Goal: Task Accomplishment & Management: Manage account settings

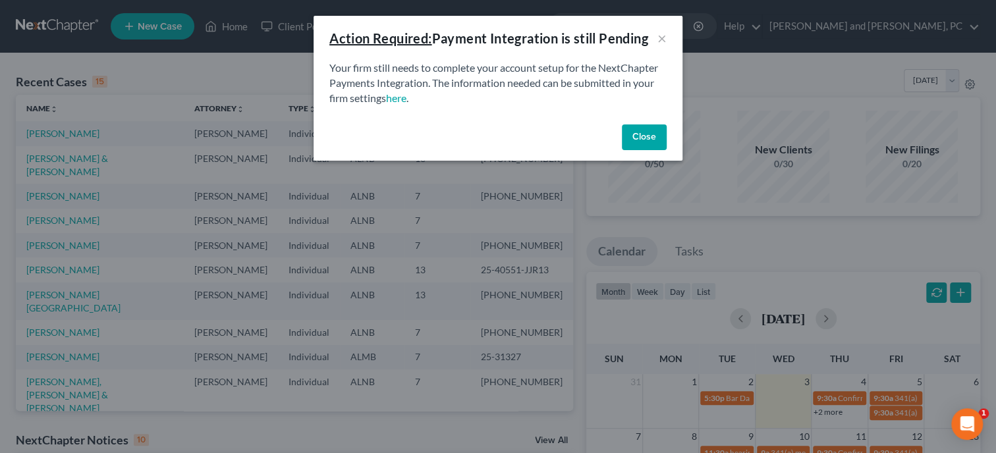
click at [641, 130] on button "Close" at bounding box center [644, 137] width 45 height 26
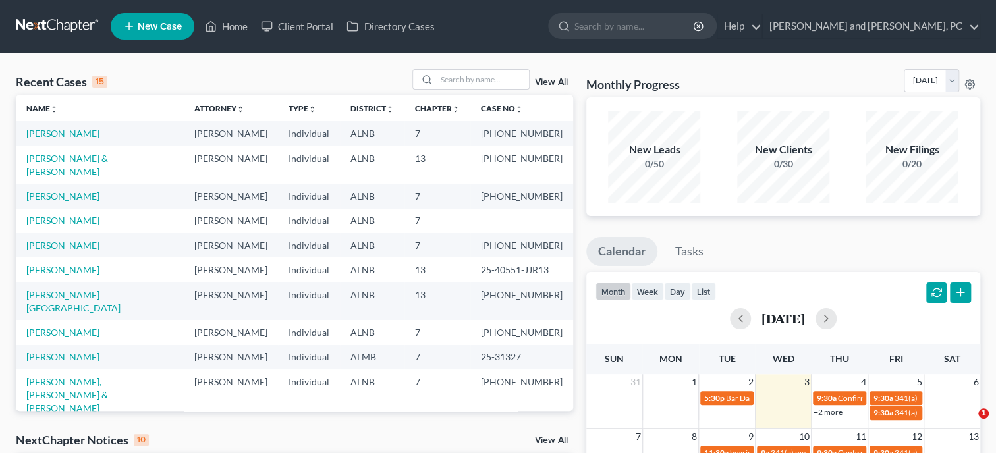
click at [641, 130] on div "New Leads 0/50" at bounding box center [654, 157] width 92 height 92
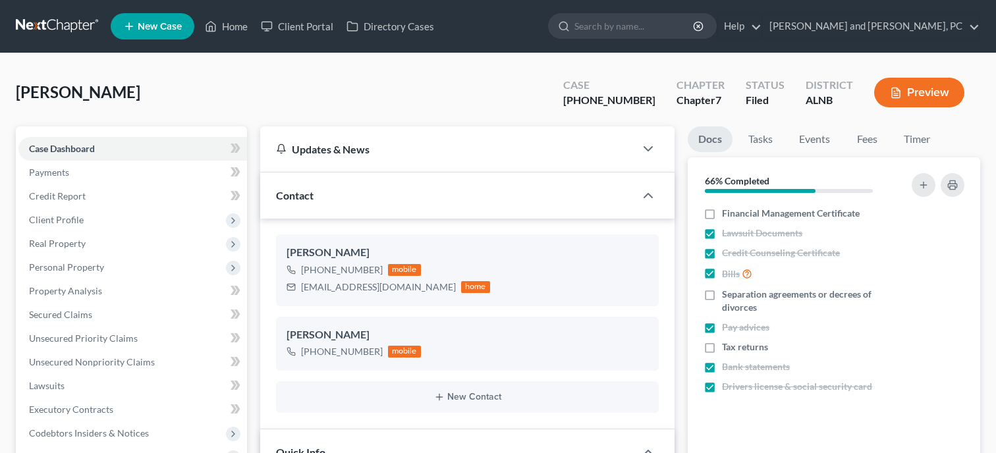
select select "6"
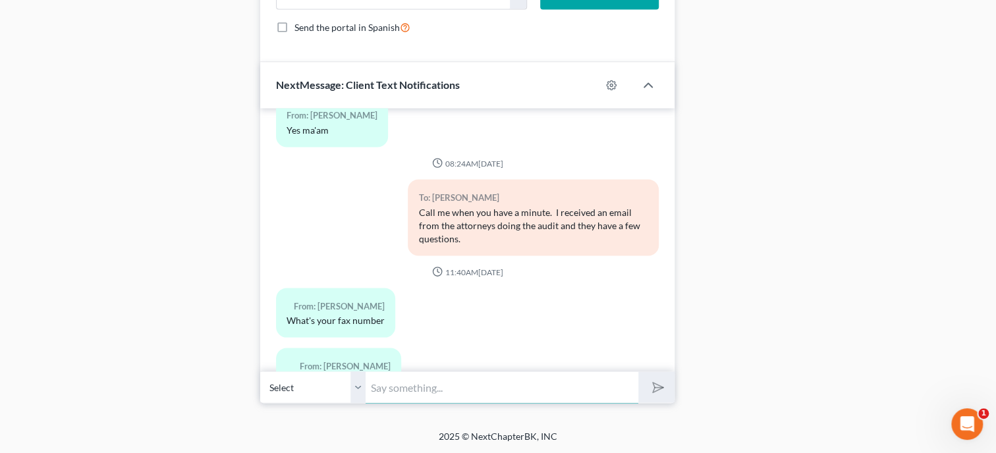
click at [459, 387] on input "text" at bounding box center [502, 387] width 273 height 32
type input "256-547-8825"
click at [672, 387] on button "submit" at bounding box center [656, 386] width 36 height 31
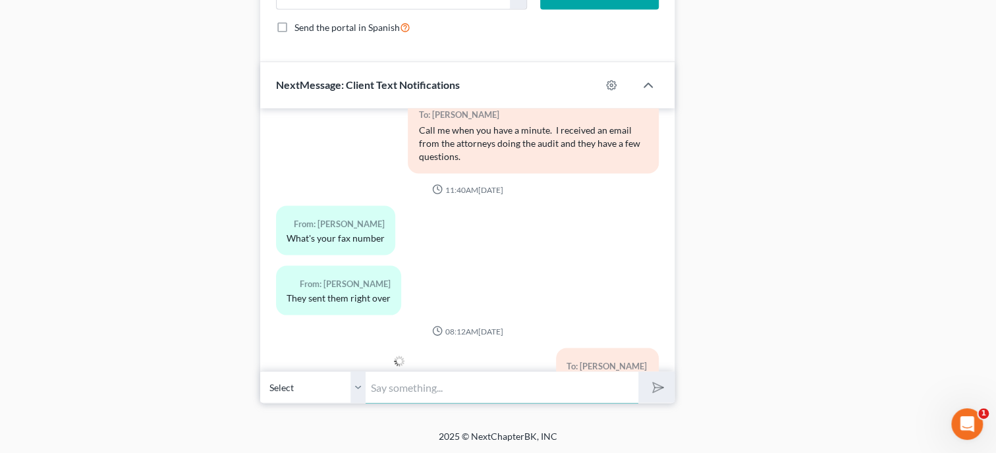
click at [610, 396] on input "text" at bounding box center [502, 387] width 273 height 32
type input "Sorry our internet was down most of the day yesterday."
click at [638, 371] on button "submit" at bounding box center [656, 386] width 36 height 31
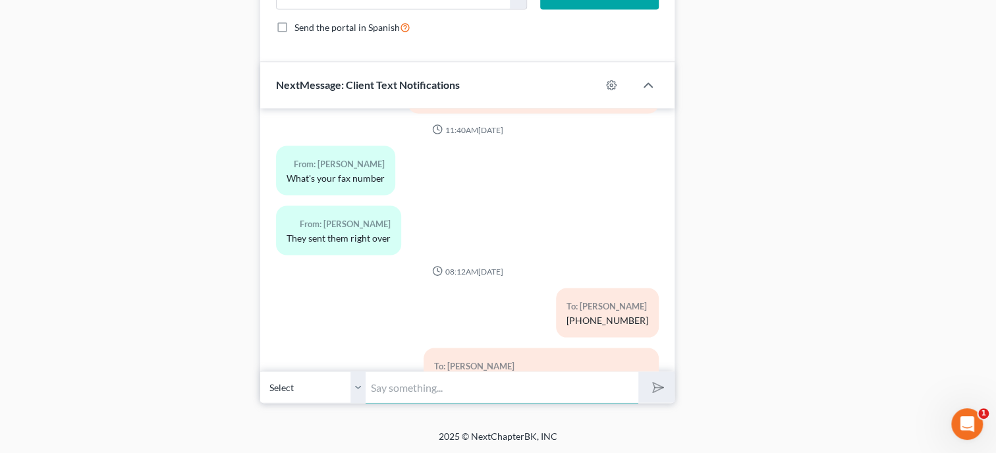
scroll to position [9406, 0]
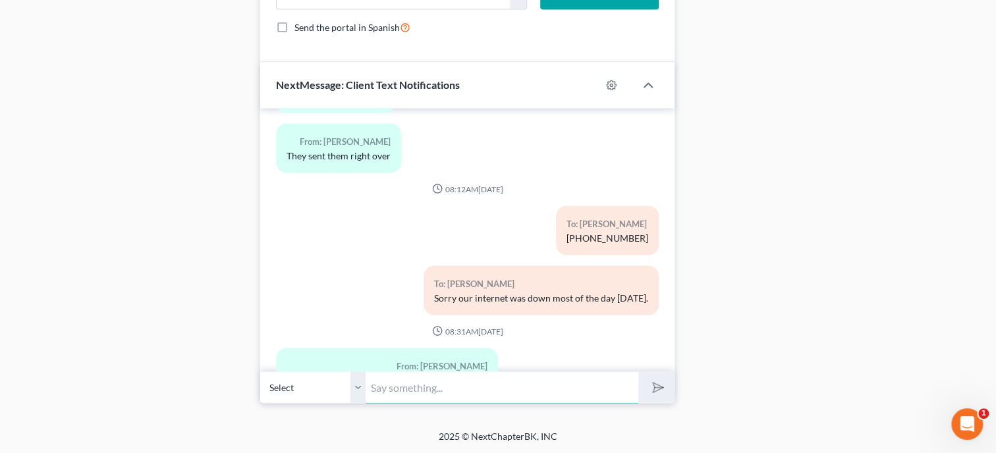
click at [391, 382] on input "text" at bounding box center [502, 387] width 273 height 32
type input "I got them. Thank you!"
click at [638, 371] on button "submit" at bounding box center [656, 386] width 36 height 31
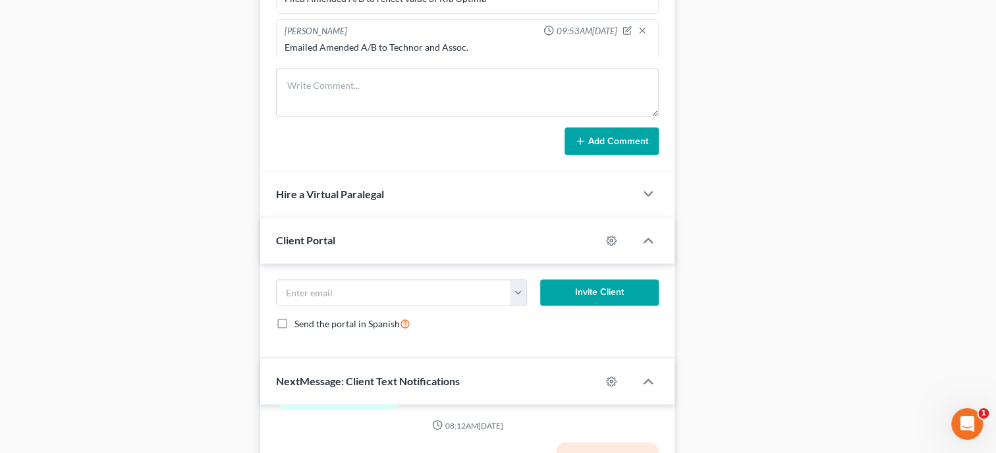
scroll to position [827, 0]
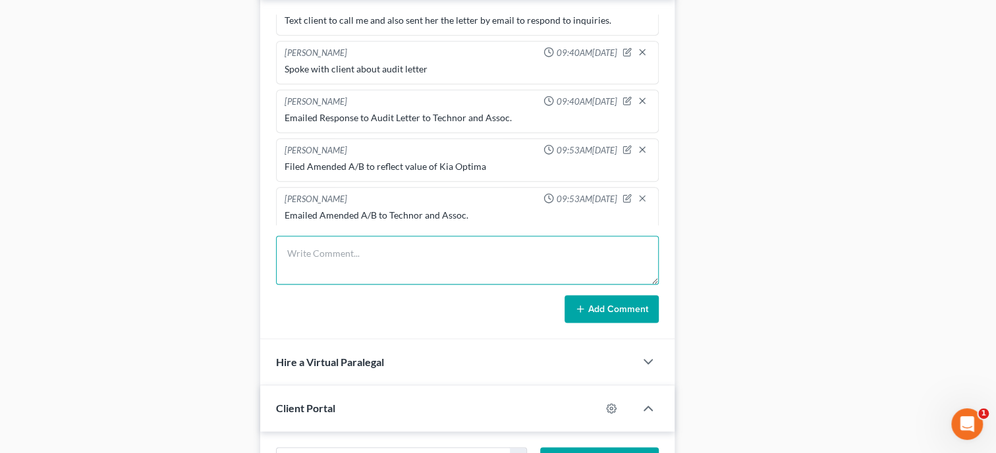
click at [360, 275] on textarea at bounding box center [467, 260] width 383 height 49
type textarea "Received December 2024 paystubs from client."
click at [602, 318] on button "Add Comment" at bounding box center [611, 309] width 94 height 28
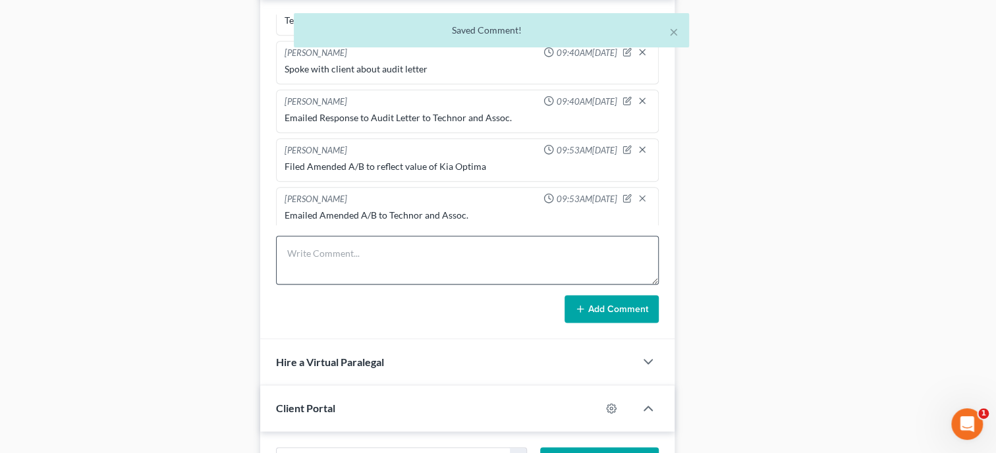
scroll to position [883, 0]
click at [321, 279] on textarea at bounding box center [467, 260] width 383 height 49
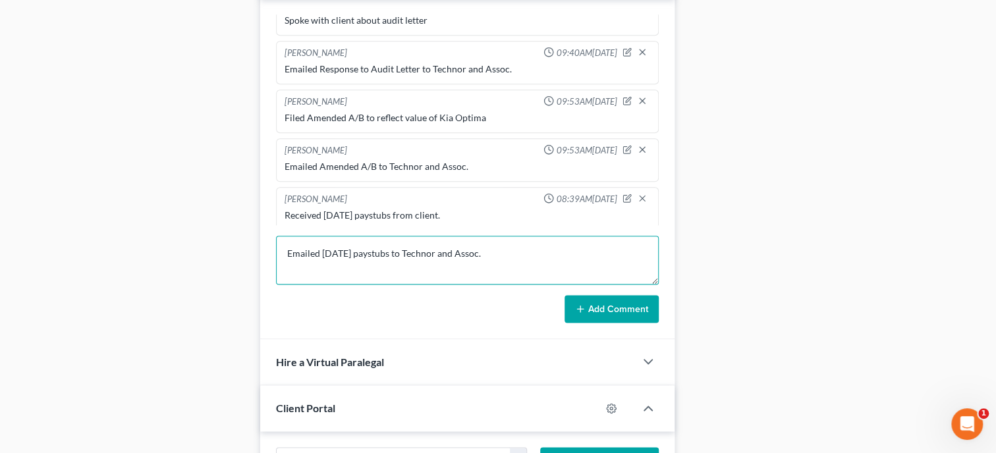
type textarea "Emailed December 2024 paystubs to Technor and Assoc."
click at [584, 314] on icon at bounding box center [580, 309] width 11 height 11
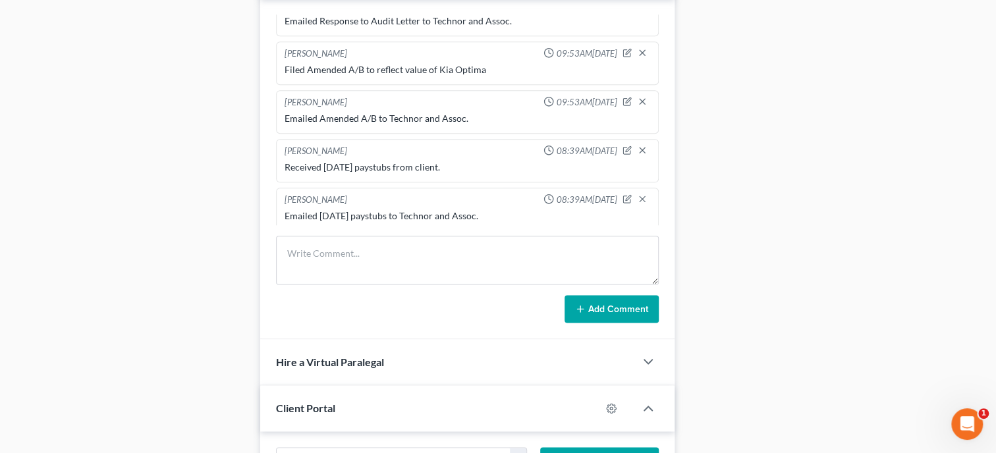
scroll to position [9525, 0]
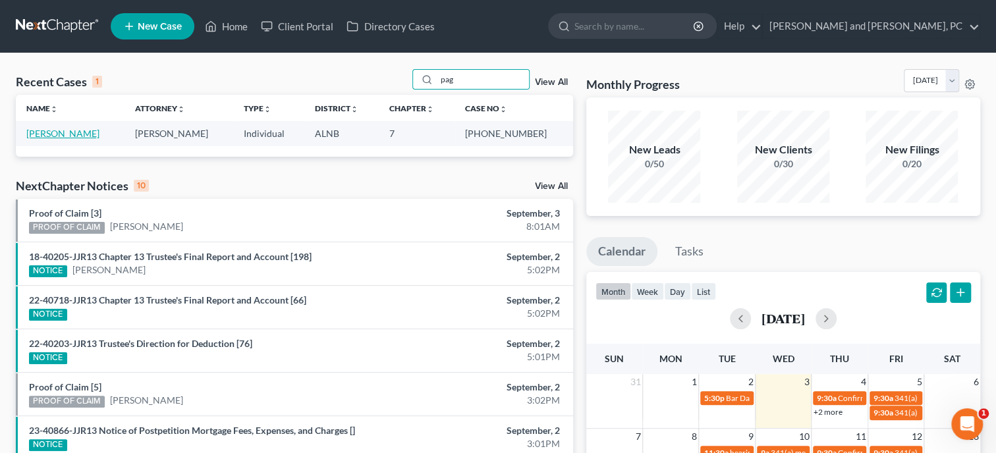
type input "pag"
click at [54, 138] on link "[PERSON_NAME]" at bounding box center [62, 133] width 73 height 11
select select "6"
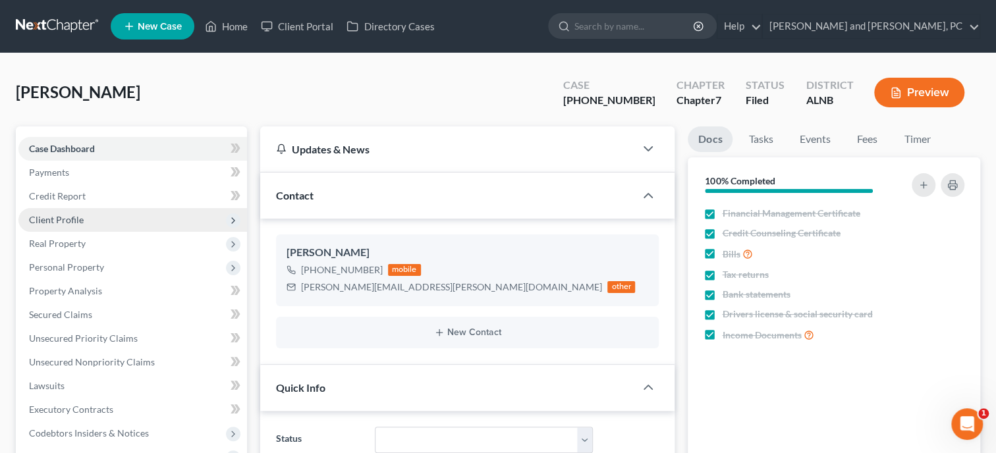
click at [67, 221] on span "Client Profile" at bounding box center [56, 219] width 55 height 11
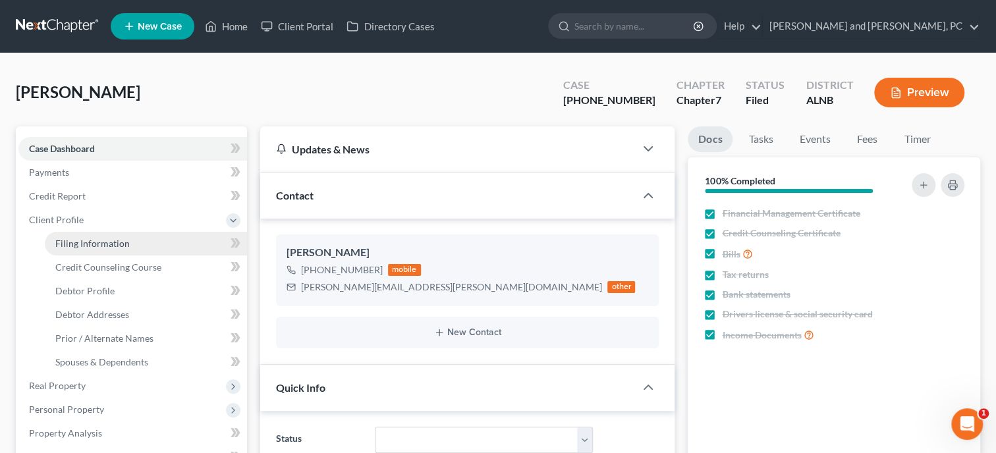
click at [81, 243] on span "Filing Information" at bounding box center [92, 243] width 74 height 11
select select "1"
select select "0"
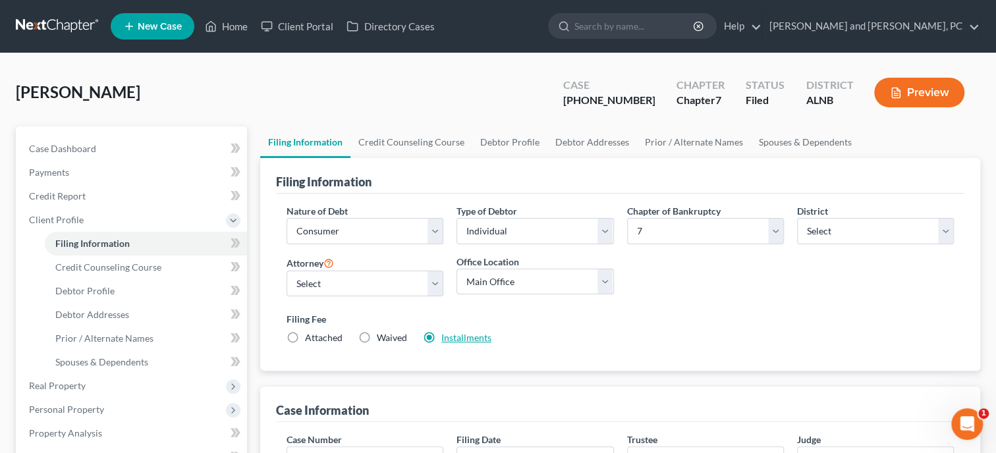
click at [479, 339] on link "Installments" at bounding box center [466, 337] width 50 height 11
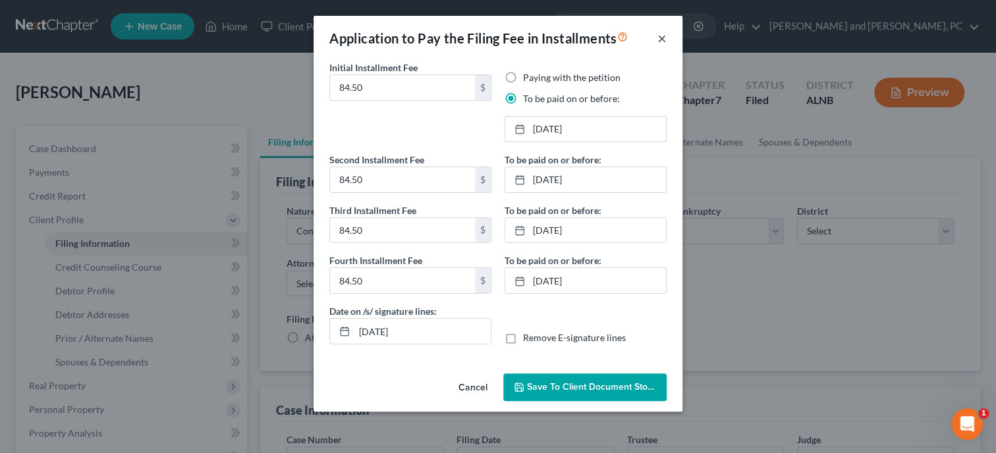
click at [665, 38] on button "×" at bounding box center [661, 38] width 9 height 16
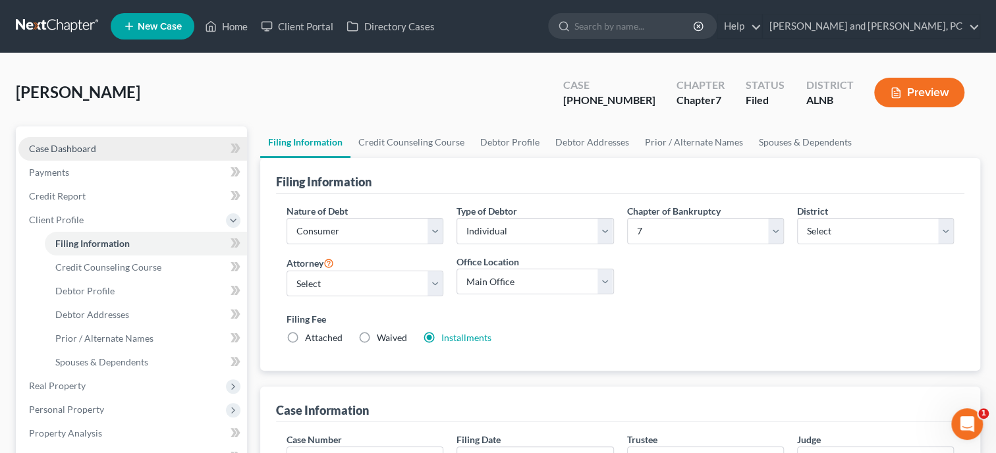
click at [78, 146] on span "Case Dashboard" at bounding box center [62, 148] width 67 height 11
select select "6"
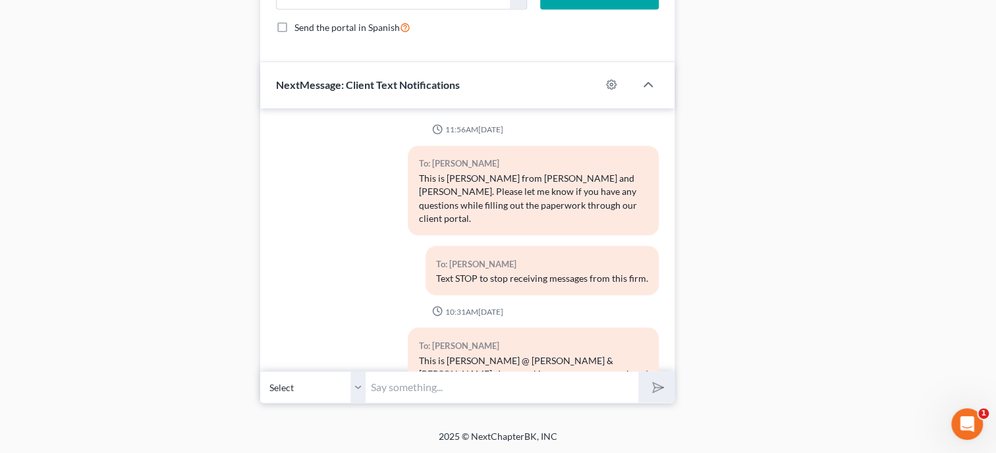
scroll to position [1112, 0]
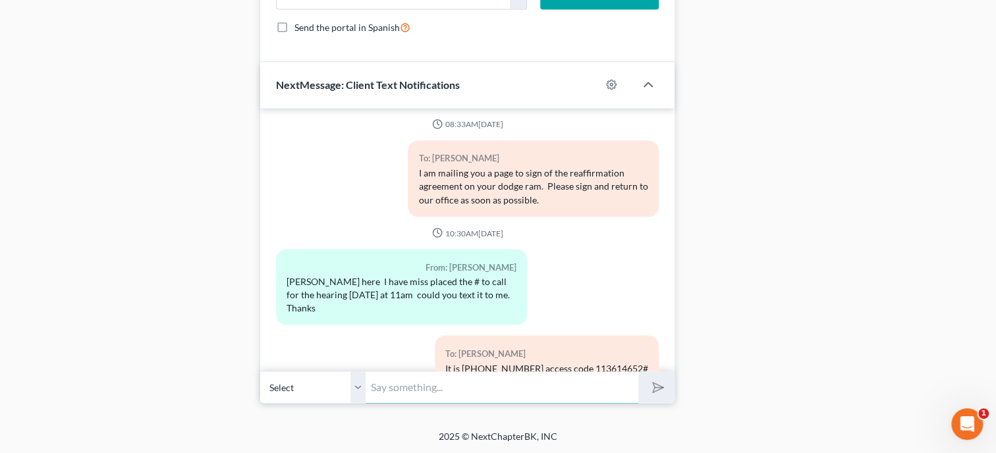
click at [445, 400] on input "text" at bounding box center [502, 387] width 273 height 32
type input "Your 1st Installment of your filing fee is past due in the amount of 84.50. The…"
click at [638, 371] on button "submit" at bounding box center [656, 386] width 36 height 31
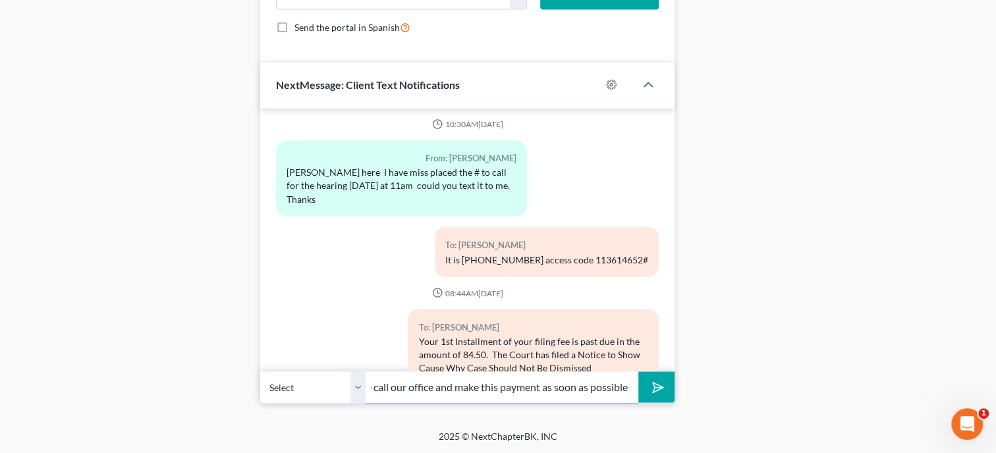
scroll to position [0, 190]
type input "For failure to pay the installment. Please call our office and make this paymen…"
click at [638, 371] on button "submit" at bounding box center [656, 386] width 36 height 31
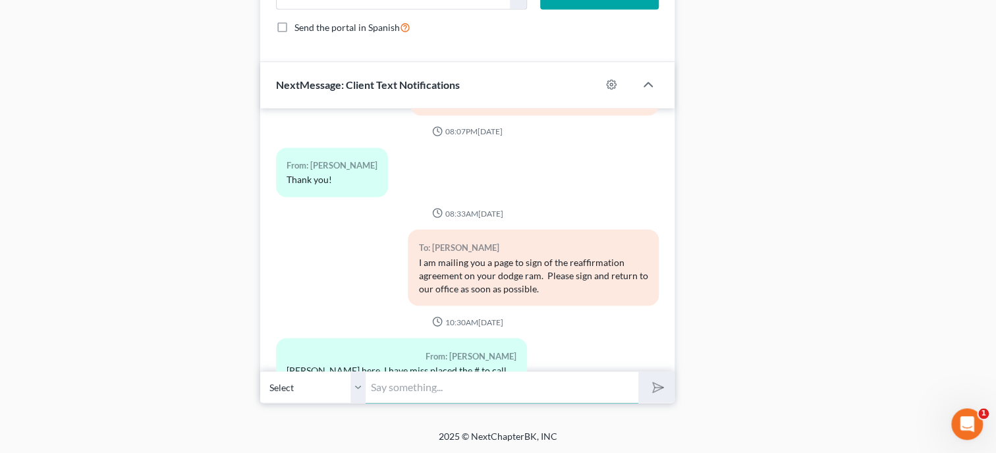
scroll to position [965, 0]
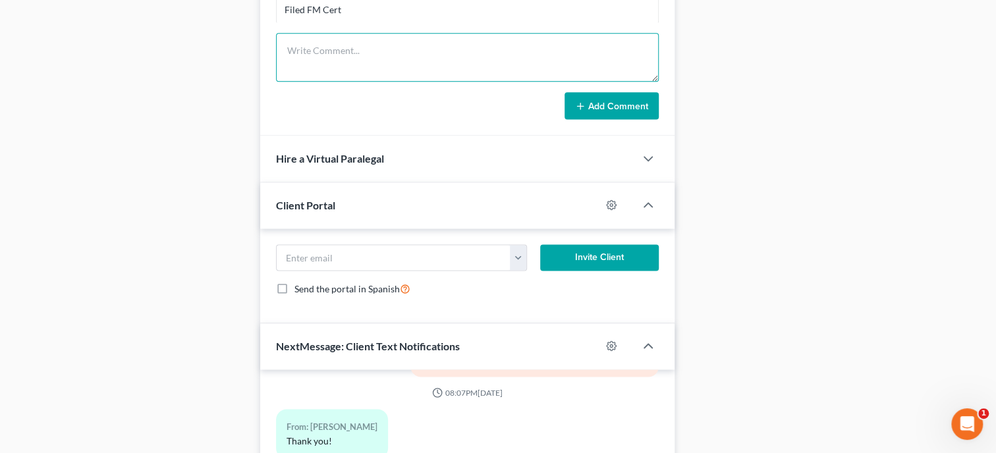
click at [342, 58] on textarea at bounding box center [467, 57] width 383 height 49
type textarea "Received Show Cause FF Not Paid."
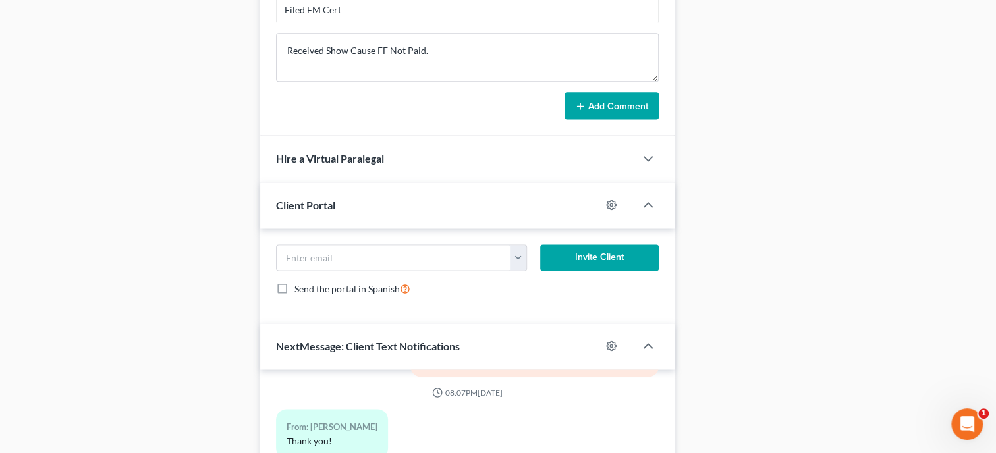
click at [591, 120] on button "Add Comment" at bounding box center [611, 106] width 94 height 28
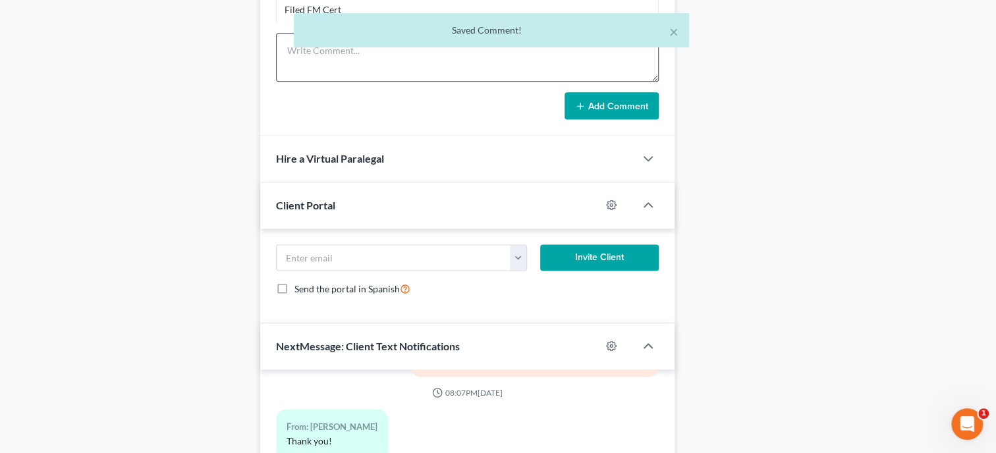
scroll to position [357, 0]
click at [389, 75] on textarea at bounding box center [467, 57] width 383 height 49
type textarea "E"
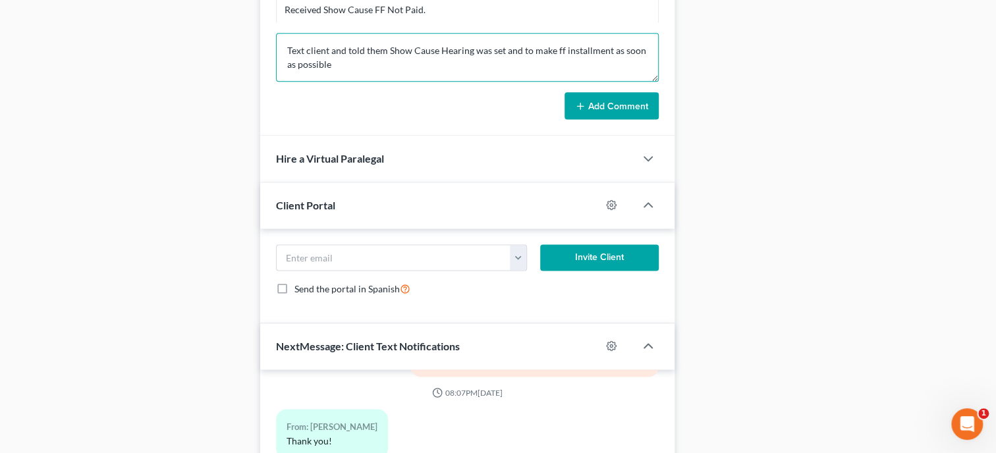
type textarea "Text client and told them Show Cause Hearing was set and to make ff installment…"
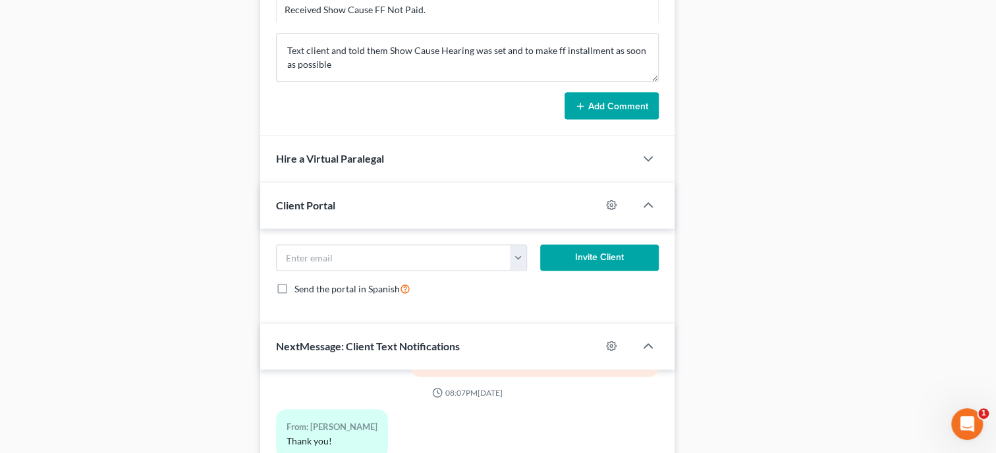
click at [628, 113] on button "Add Comment" at bounding box center [611, 106] width 94 height 28
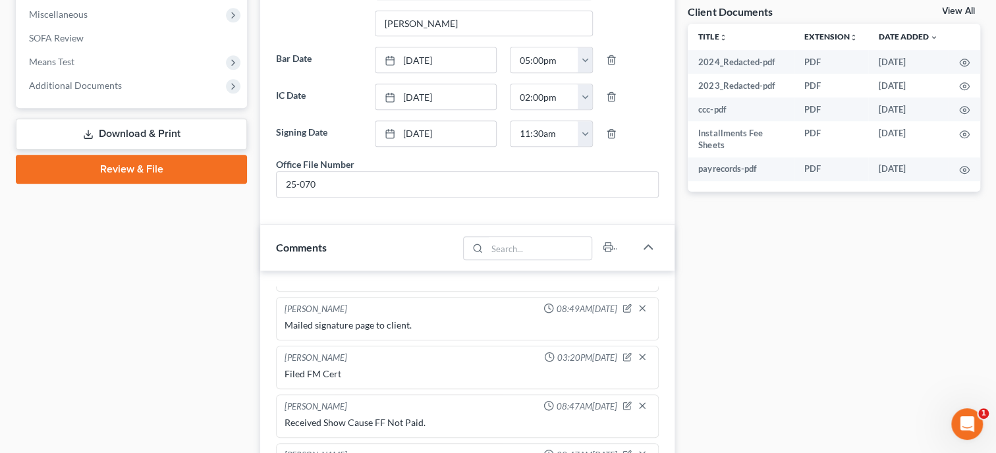
scroll to position [0, 0]
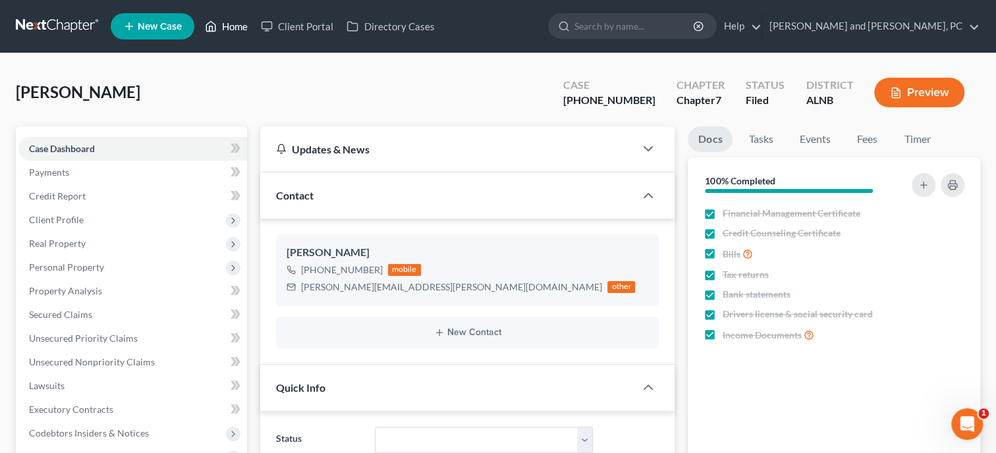
click at [236, 31] on link "Home" at bounding box center [226, 26] width 56 height 24
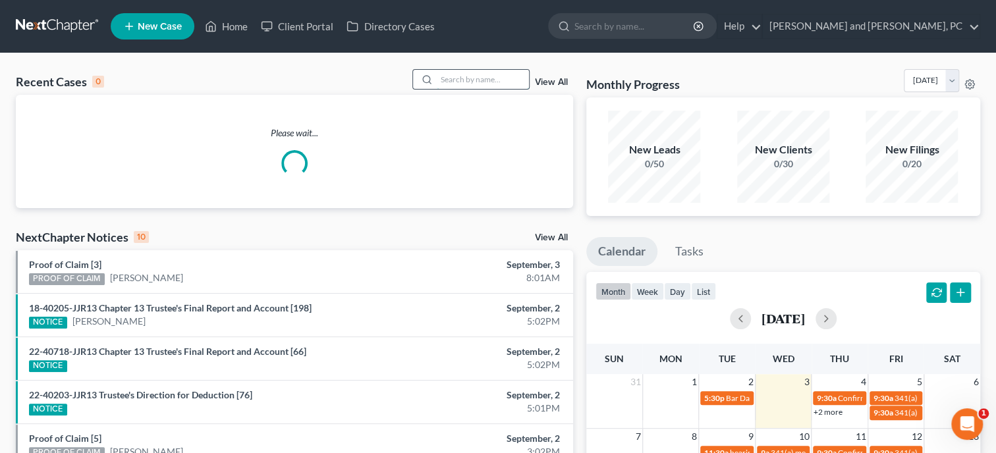
click at [488, 80] on input "search" at bounding box center [483, 79] width 92 height 19
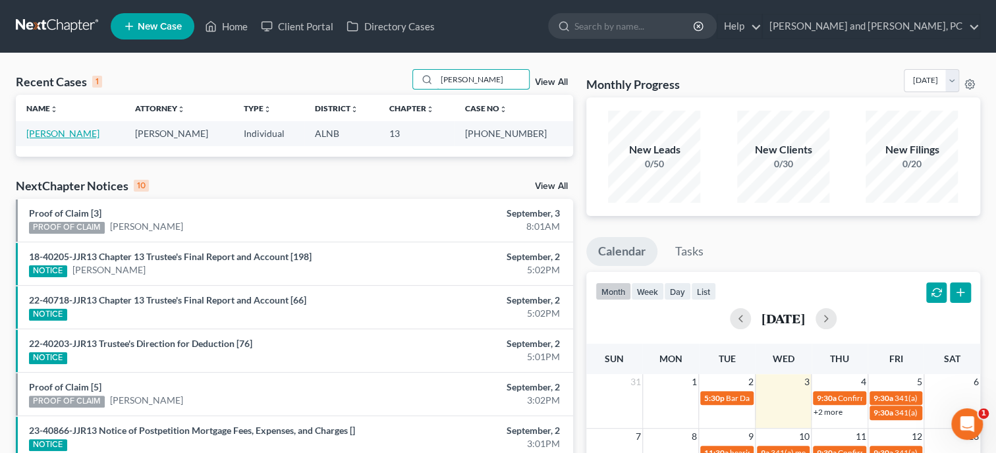
type input "[PERSON_NAME]"
click at [68, 138] on link "[PERSON_NAME]" at bounding box center [62, 133] width 73 height 11
select select "6"
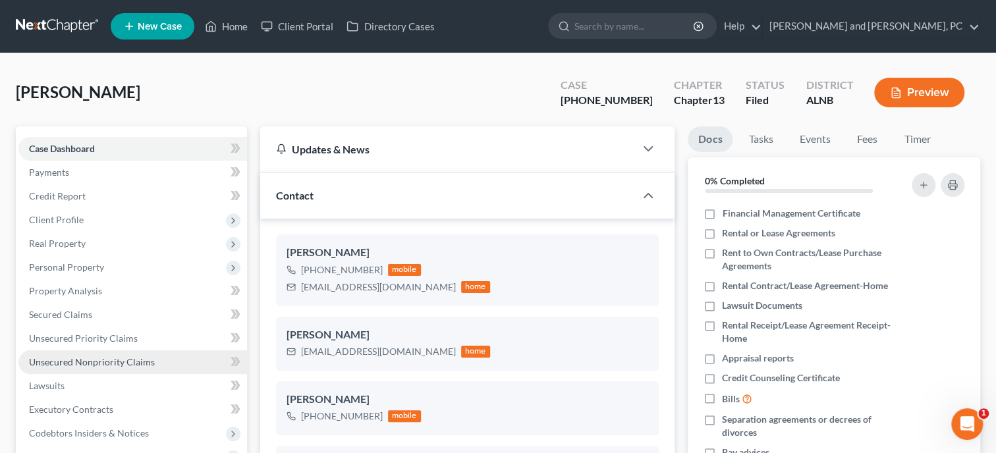
click at [95, 360] on span "Unsecured Nonpriority Claims" at bounding box center [92, 361] width 126 height 11
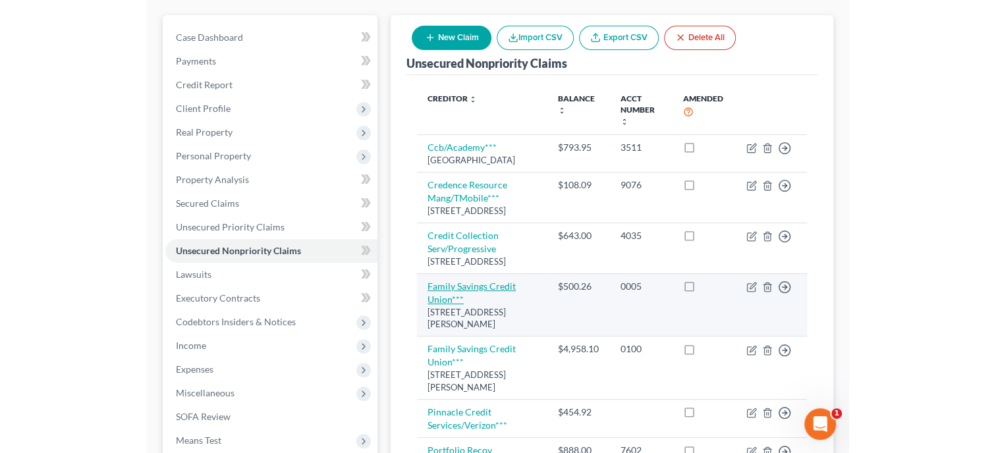
scroll to position [112, 0]
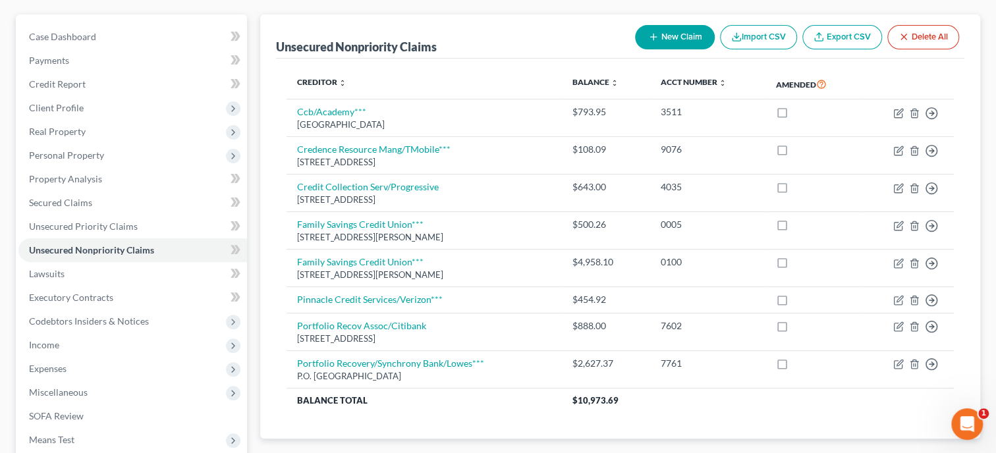
click at [673, 34] on button "New Claim" at bounding box center [675, 37] width 80 height 24
select select "0"
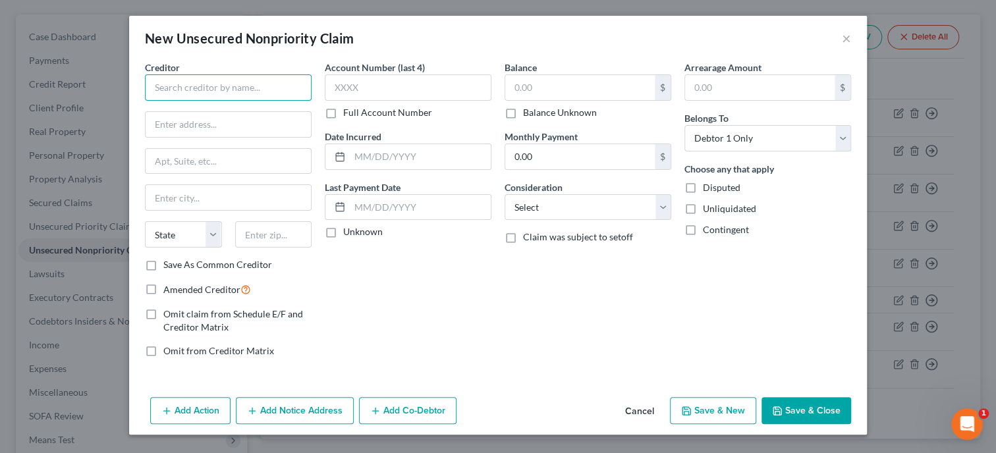
click at [296, 86] on input "text" at bounding box center [228, 87] width 167 height 26
click at [844, 41] on button "×" at bounding box center [846, 38] width 9 height 16
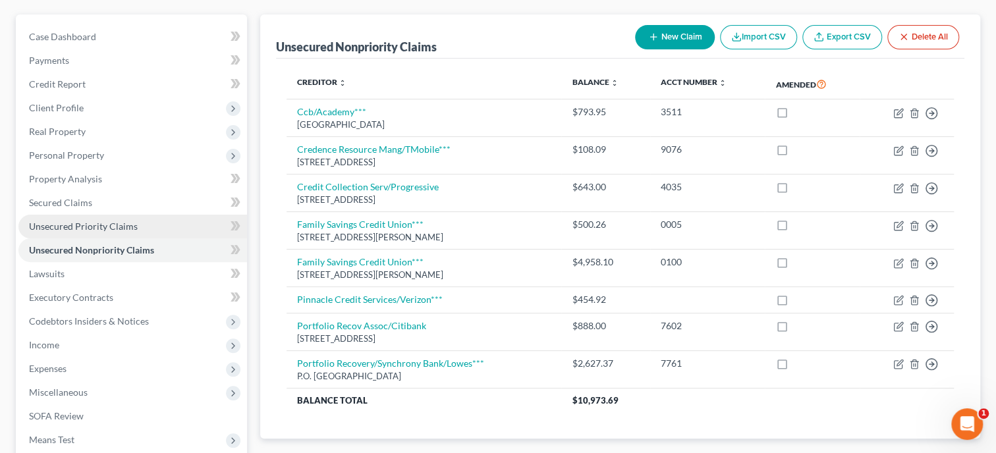
scroll to position [0, 0]
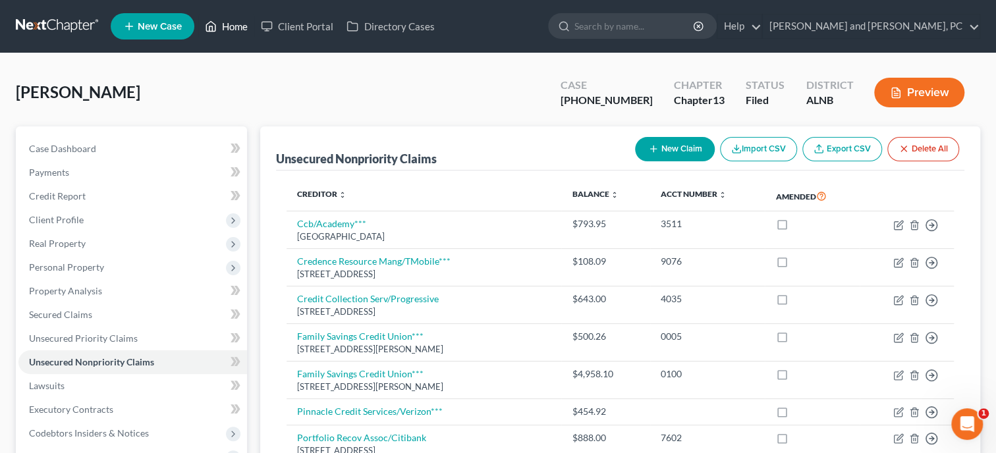
click at [231, 28] on link "Home" at bounding box center [226, 26] width 56 height 24
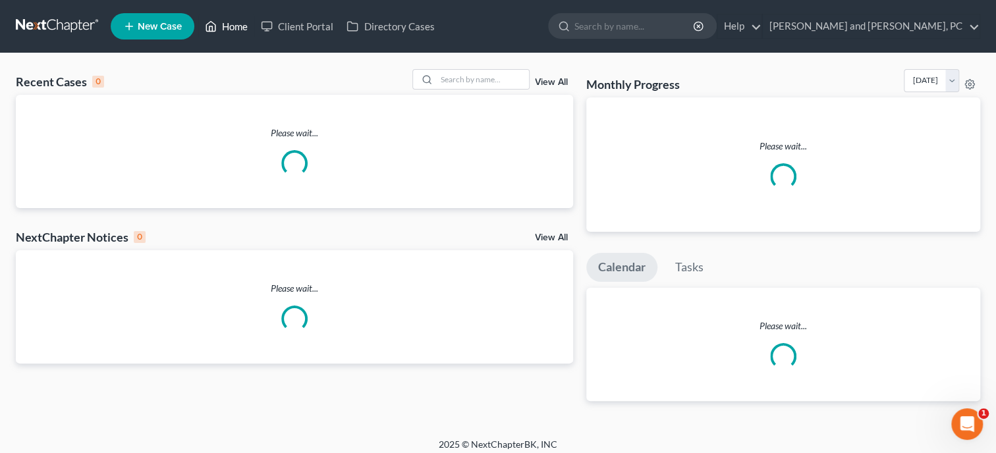
click at [242, 28] on link "Home" at bounding box center [226, 26] width 56 height 24
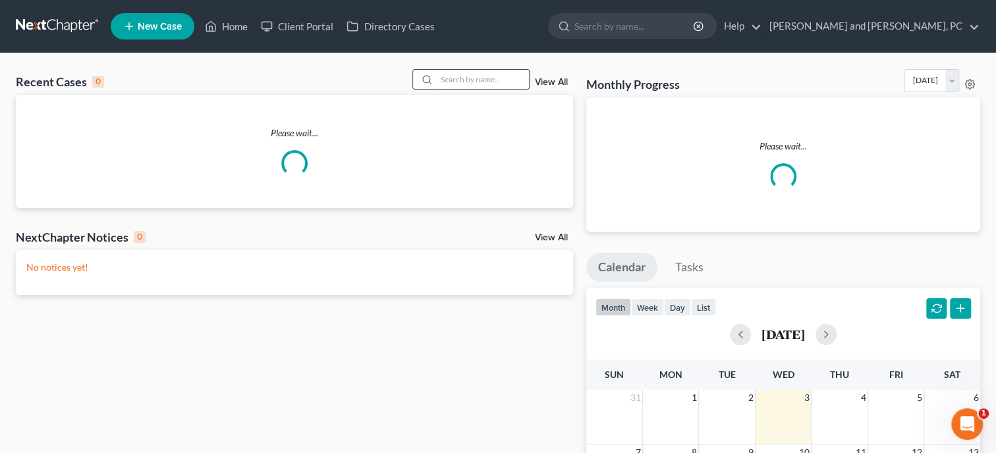
click at [447, 83] on input "search" at bounding box center [483, 79] width 92 height 19
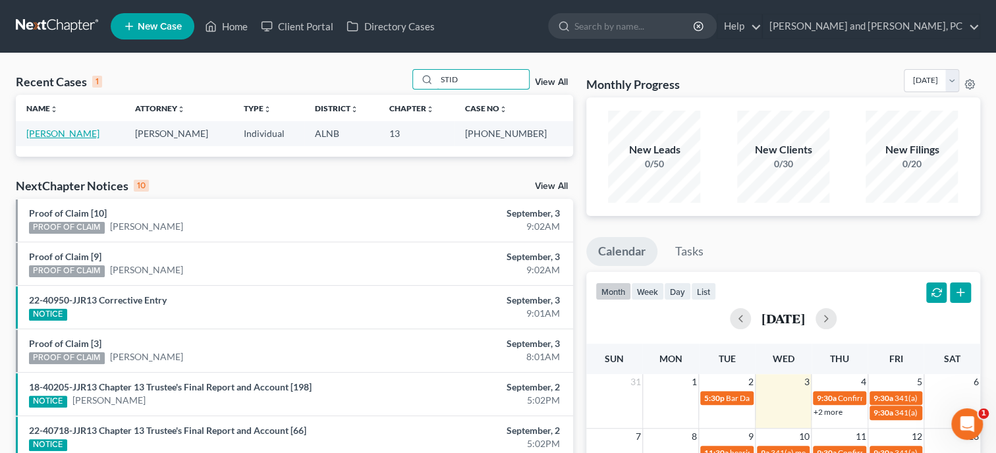
type input "STID"
click at [78, 136] on link "[PERSON_NAME]" at bounding box center [62, 133] width 73 height 11
select select "6"
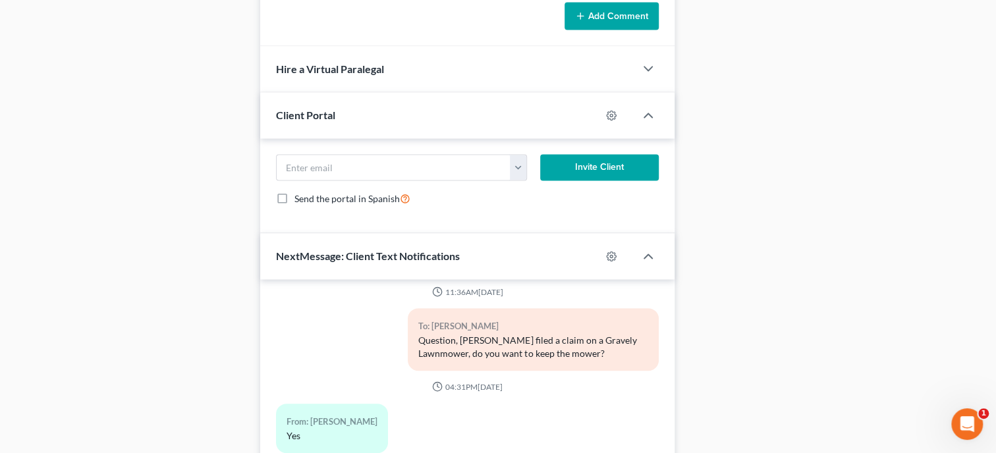
scroll to position [1301, 0]
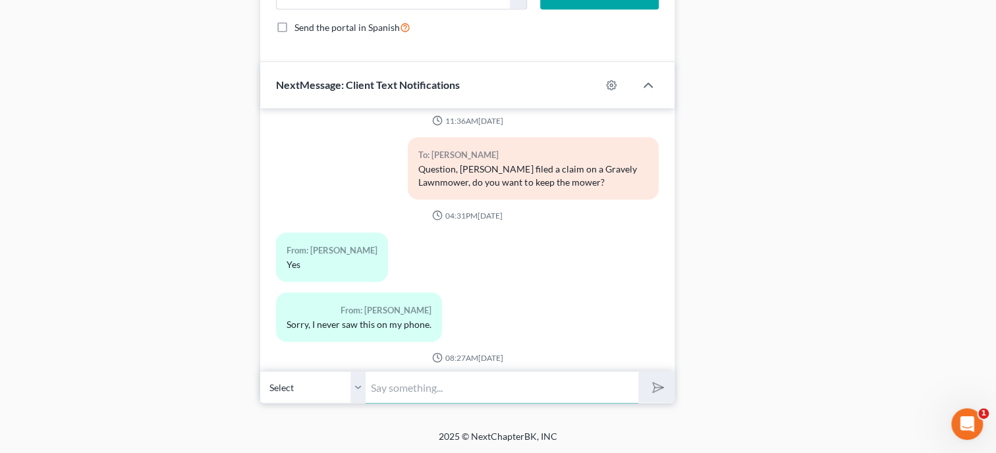
click at [436, 393] on input "text" at bounding box center [502, 387] width 273 height 32
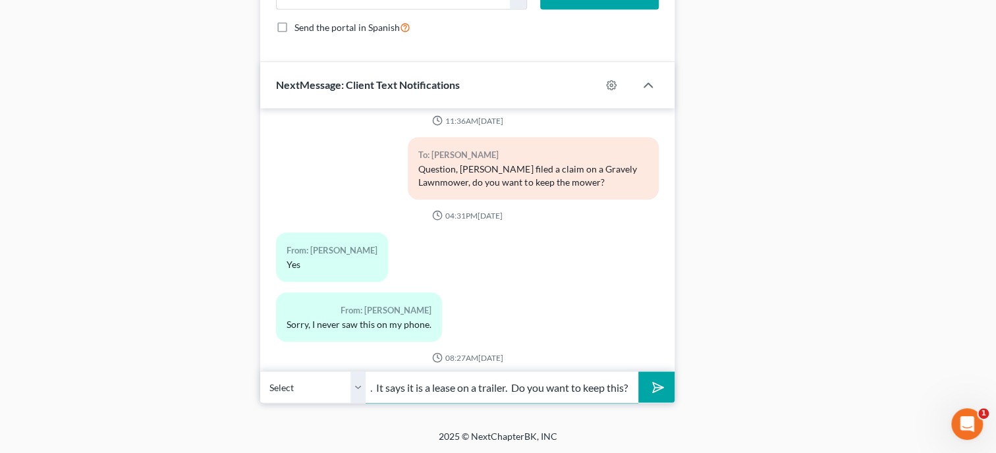
scroll to position [0, 238]
type input "A claim was filed in your case by Hometown Capital. It says it is a lease on a …"
click at [638, 371] on button "submit" at bounding box center [656, 386] width 36 height 31
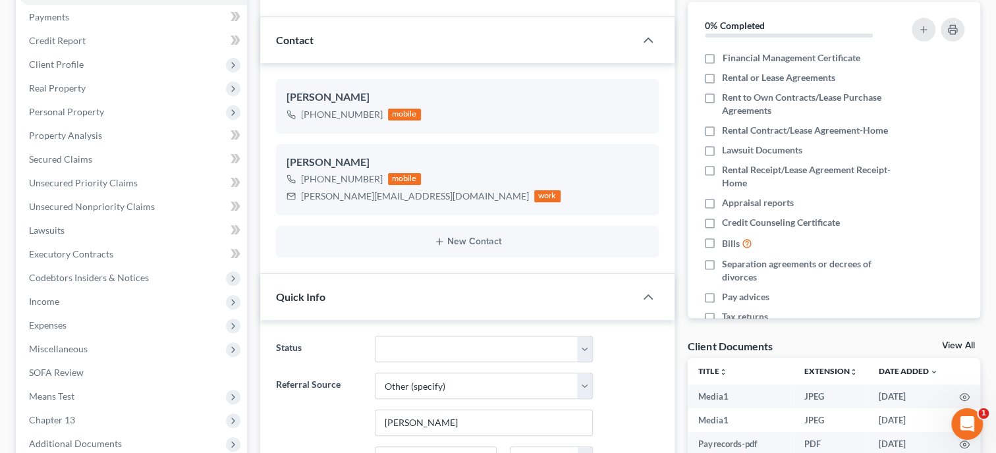
scroll to position [149, 0]
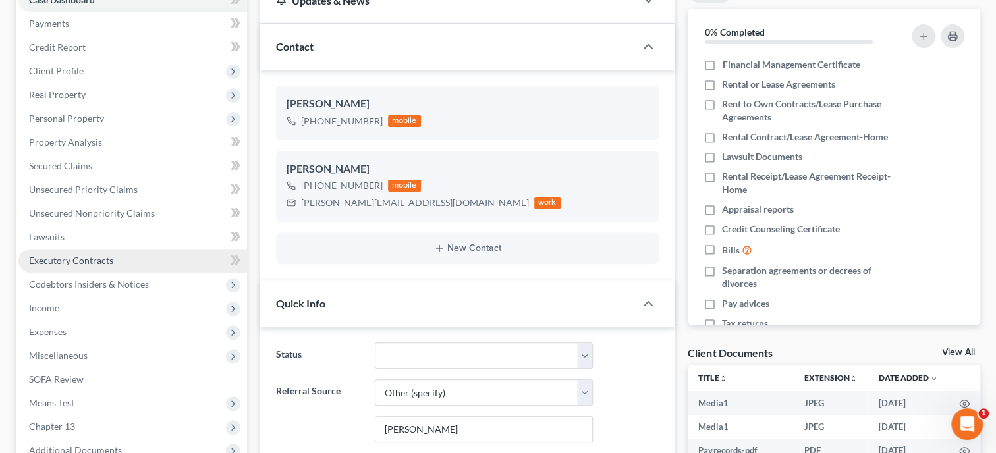
click at [68, 256] on span "Executory Contracts" at bounding box center [71, 260] width 84 height 11
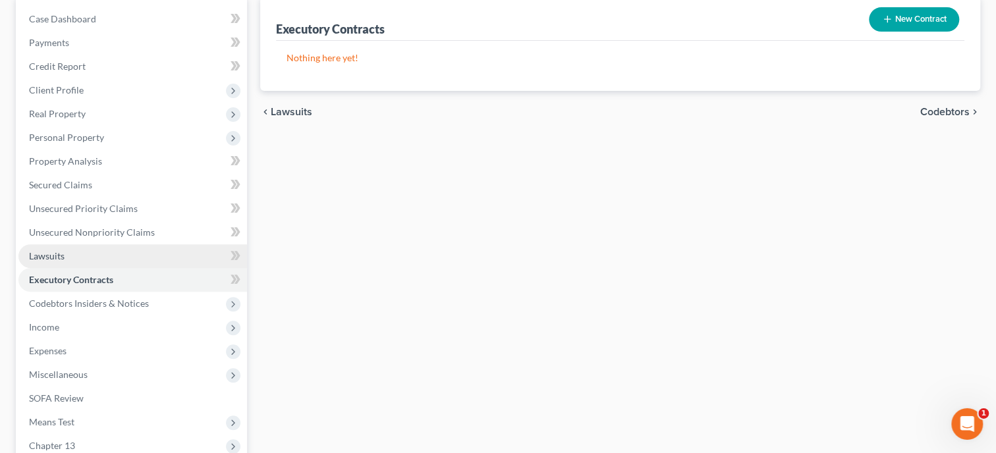
scroll to position [135, 0]
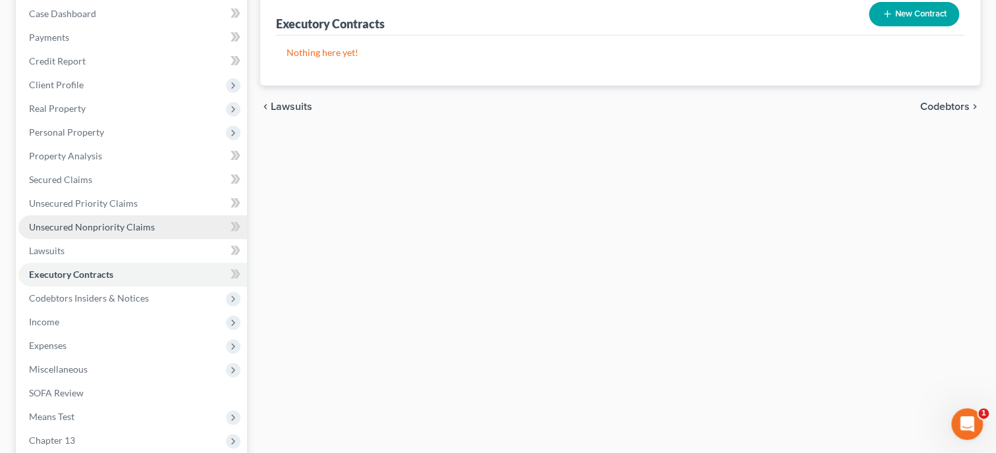
click at [68, 227] on span "Unsecured Nonpriority Claims" at bounding box center [92, 226] width 126 height 11
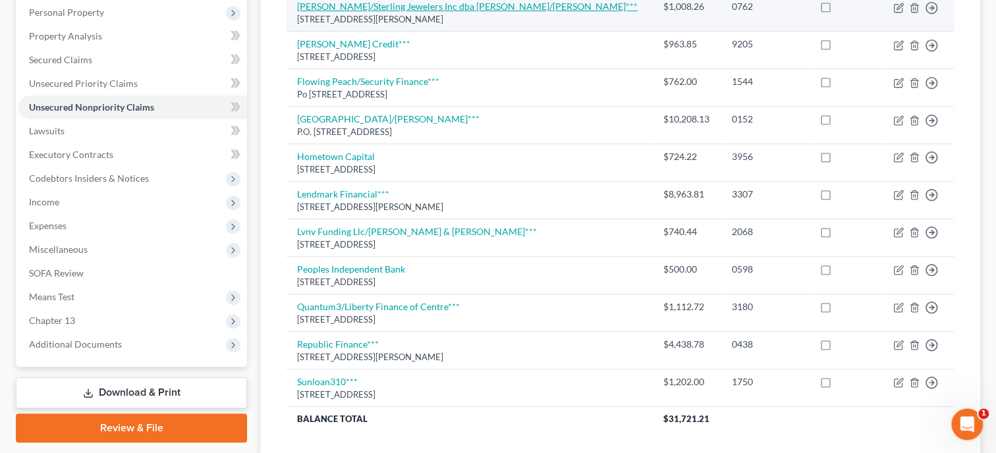
scroll to position [213, 0]
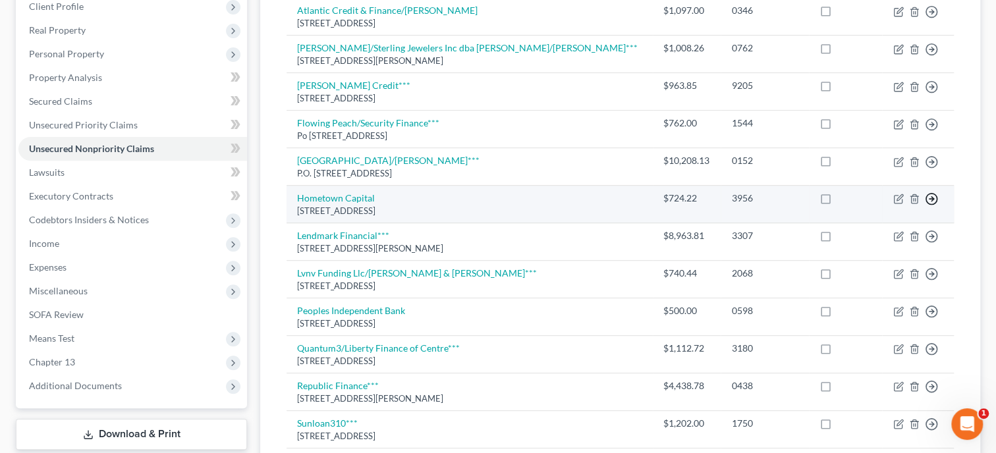
click at [931, 18] on icon "button" at bounding box center [931, 11] width 13 height 13
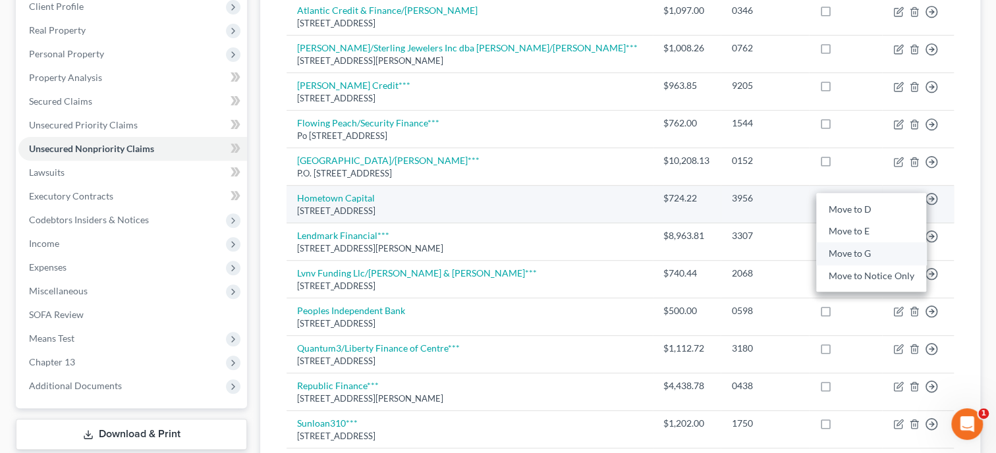
click at [860, 247] on link "Move to G" at bounding box center [871, 253] width 110 height 22
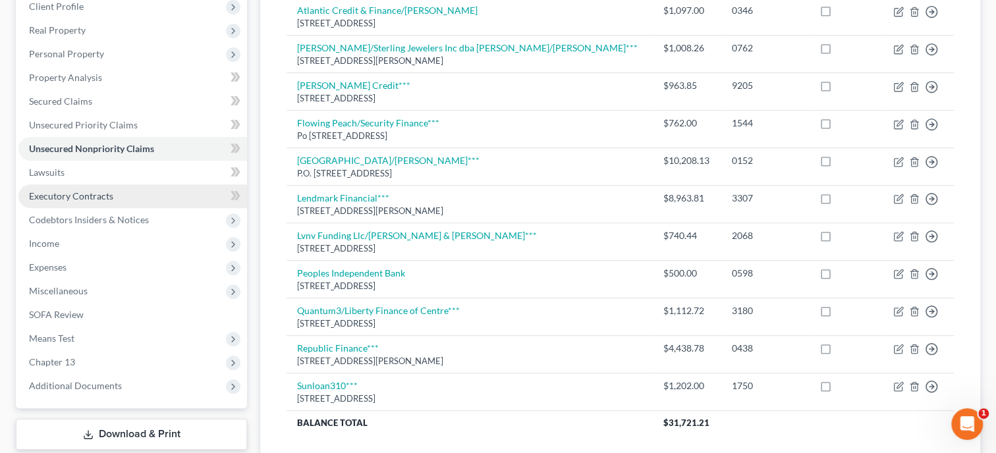
click at [86, 192] on span "Executory Contracts" at bounding box center [71, 195] width 84 height 11
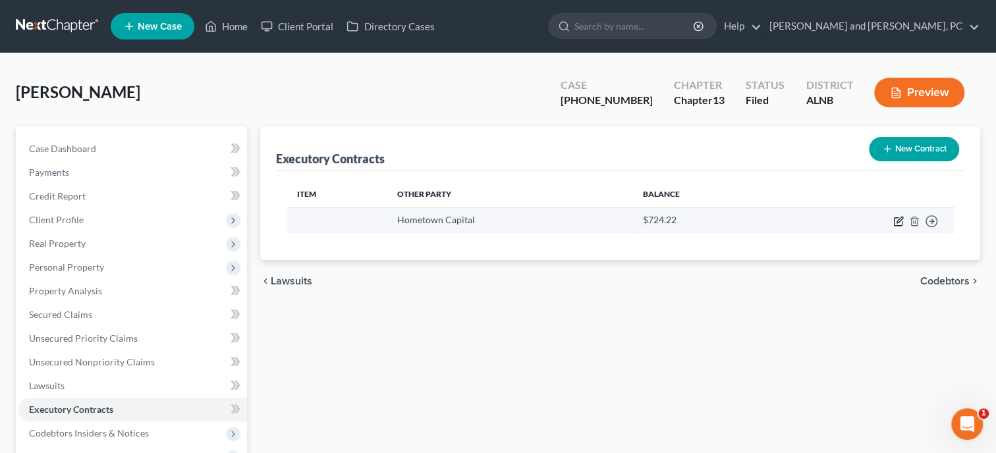
click at [897, 224] on icon "button" at bounding box center [898, 221] width 11 height 11
select select "44"
select select "0"
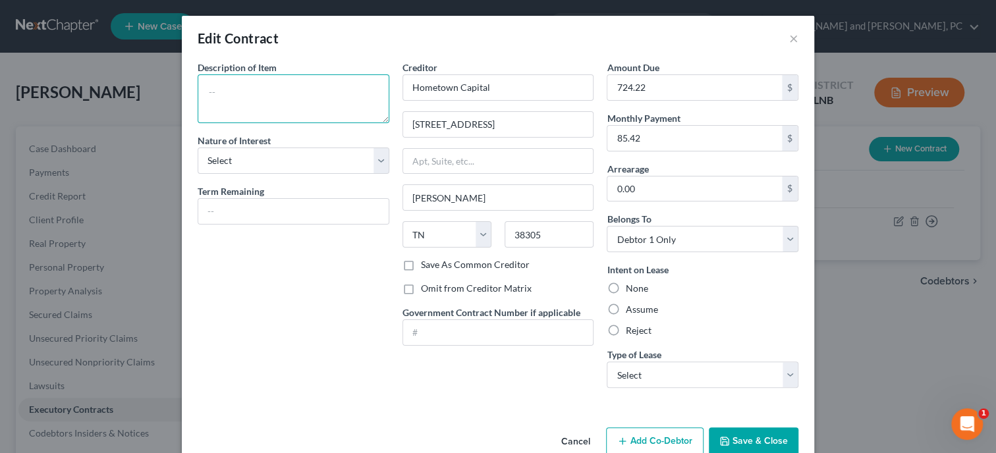
click at [226, 107] on textarea at bounding box center [294, 98] width 192 height 49
type textarea "2023 Black Utility Other Bumper Pull Trailer"
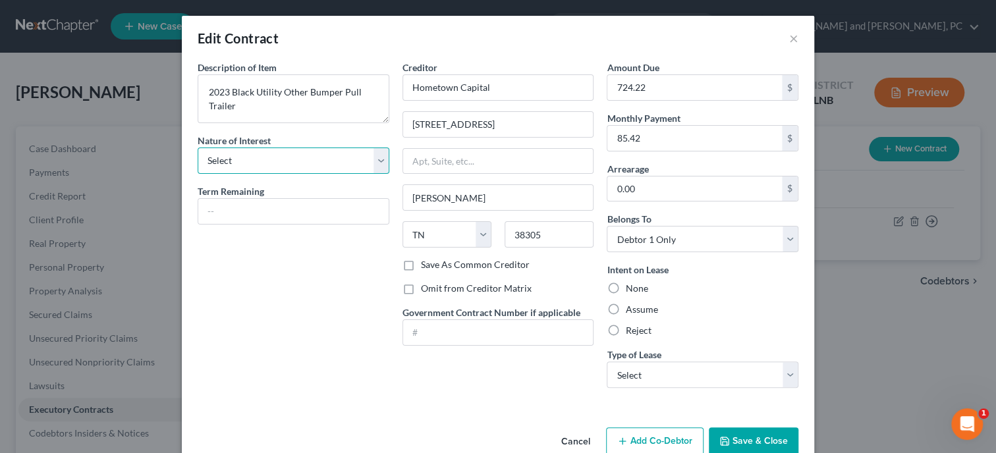
select select "0"
click option "Purchaser" at bounding box center [0, 0] width 0 height 0
